Goal: Information Seeking & Learning: Learn about a topic

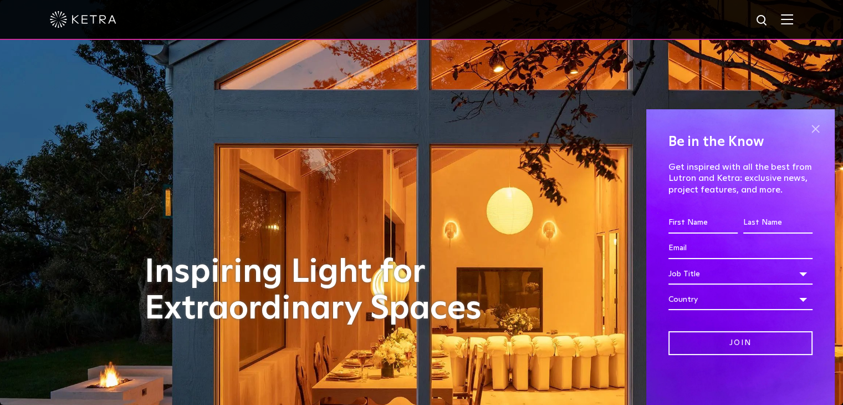
click at [814, 125] on span at bounding box center [815, 128] width 17 height 17
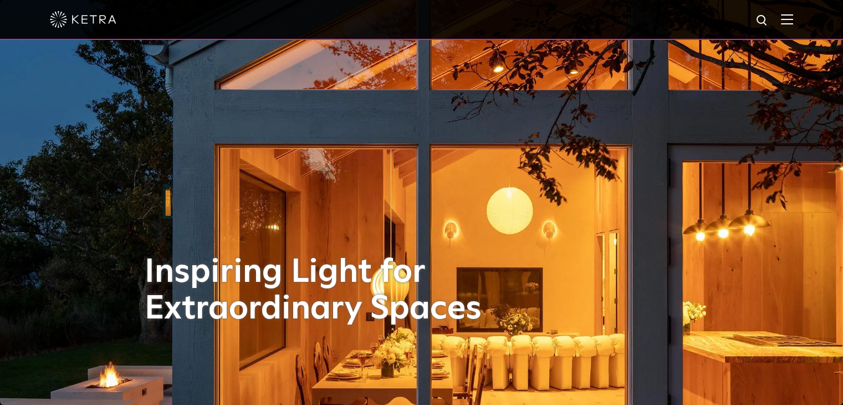
click at [793, 22] on img at bounding box center [787, 19] width 12 height 11
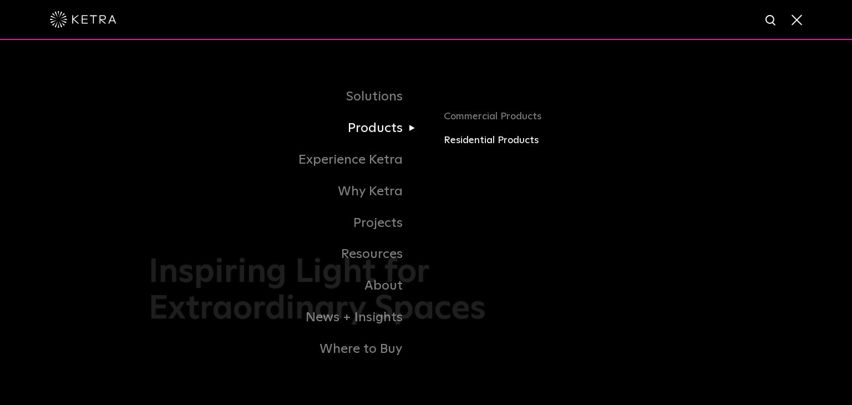
click at [512, 143] on link "Residential Products" at bounding box center [573, 141] width 259 height 16
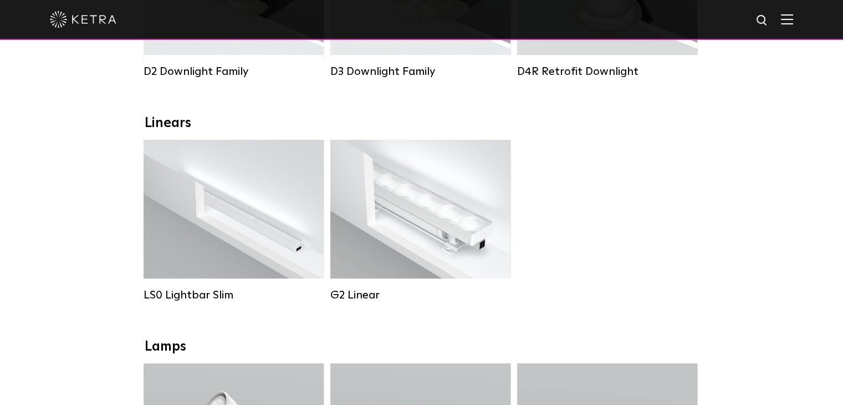
scroll to position [258, 0]
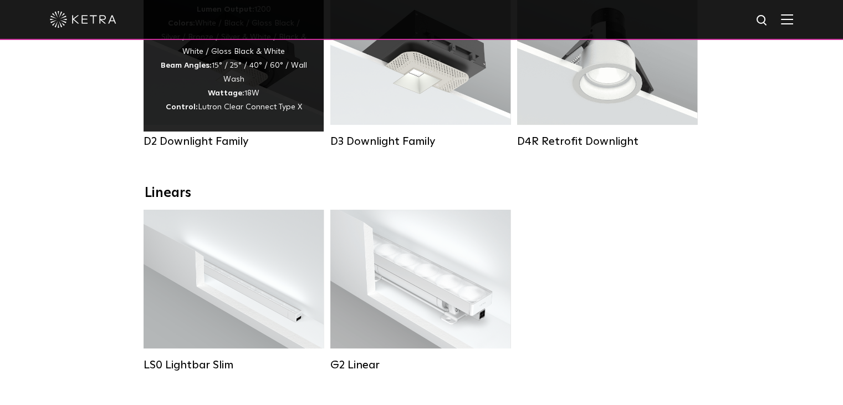
click at [253, 115] on div "Lumen Output: 1200 Colors: White / Black / Gloss Black / Silver / Bronze / Silv…" at bounding box center [233, 59] width 147 height 112
